Goal: Information Seeking & Learning: Learn about a topic

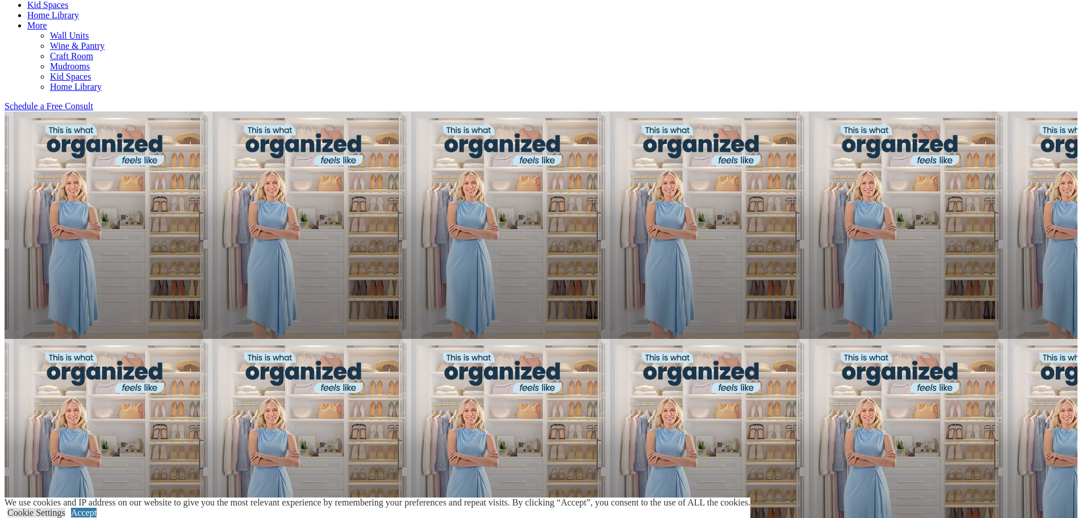
scroll to position [682, 0]
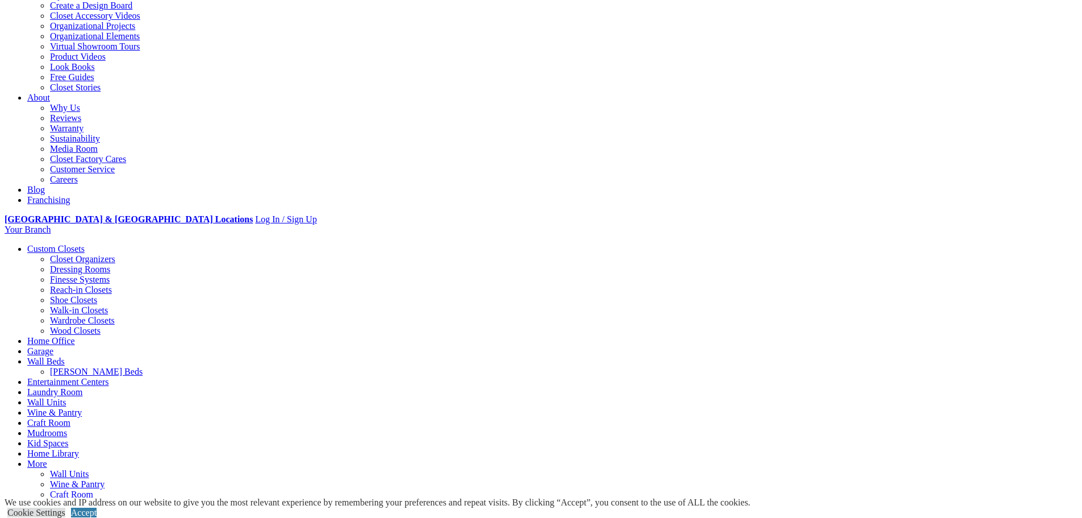
scroll to position [227, 0]
